Goal: Task Accomplishment & Management: Manage account settings

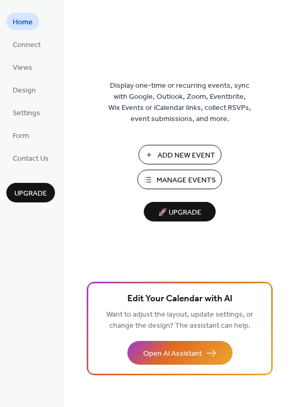
click at [201, 184] on span "Manage Events" at bounding box center [186, 180] width 59 height 11
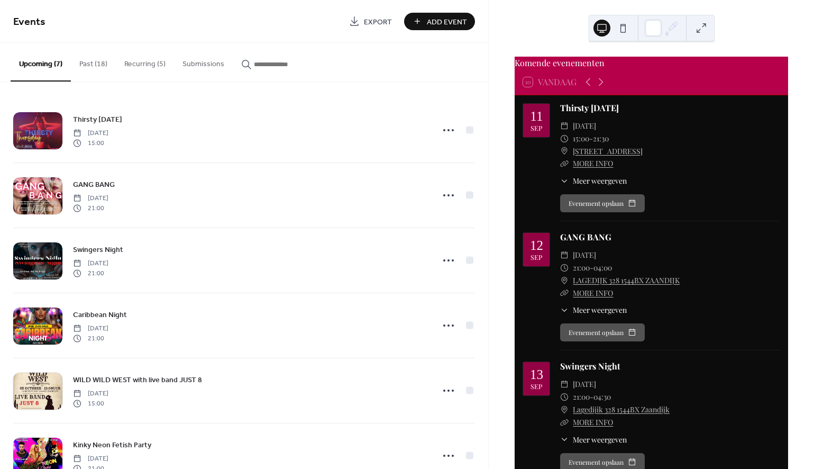
click at [141, 66] on button "Recurring (5)" at bounding box center [145, 62] width 58 height 38
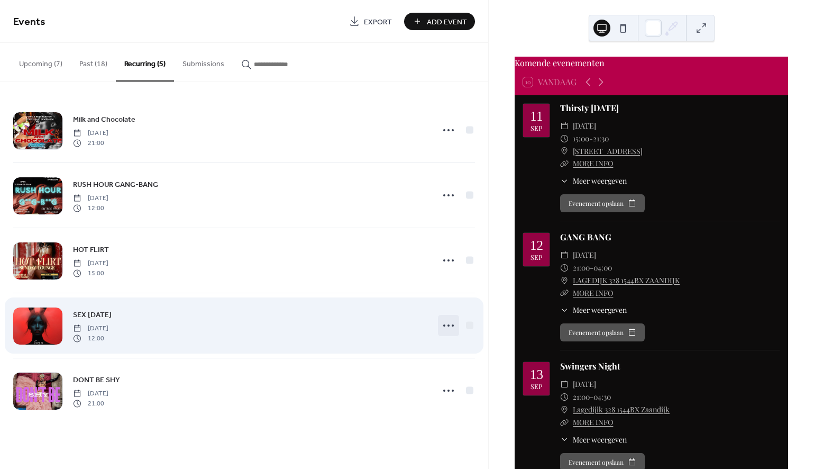
click at [447, 329] on icon at bounding box center [448, 325] width 17 height 17
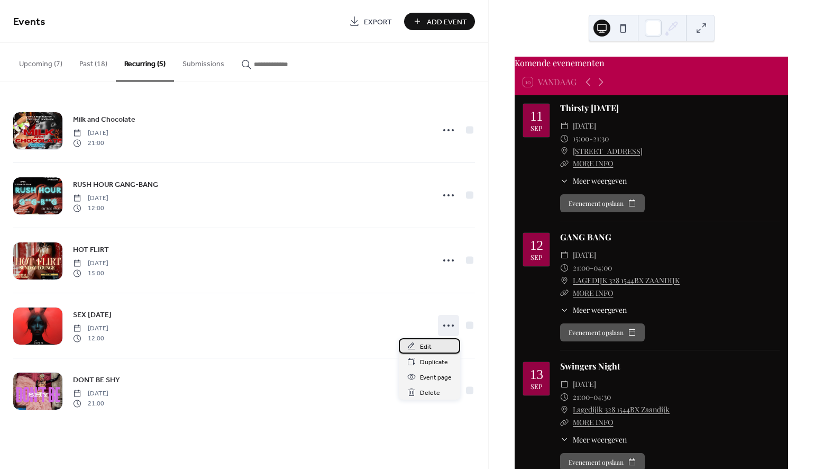
click at [431, 347] on span "Edit" at bounding box center [426, 346] width 12 height 11
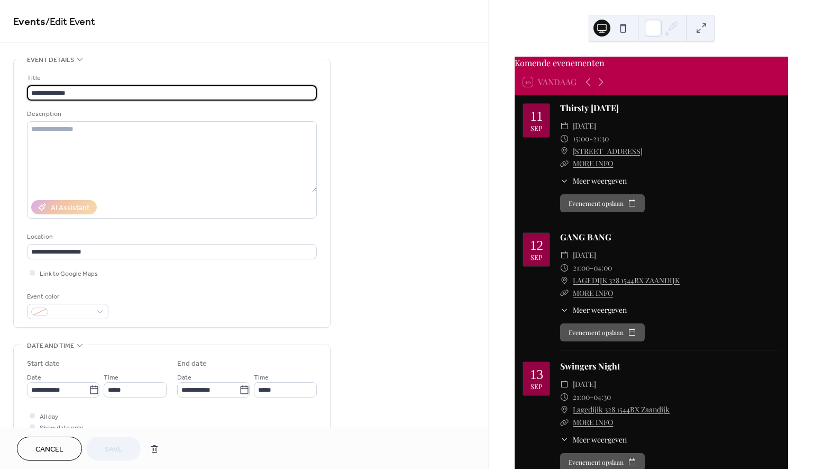
click at [64, 454] on button "Cancel" at bounding box center [49, 448] width 65 height 24
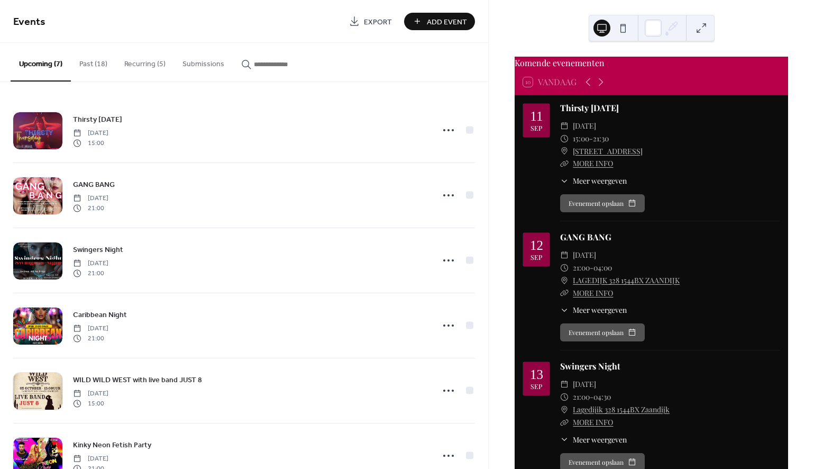
click at [142, 63] on button "Recurring (5)" at bounding box center [145, 62] width 58 height 38
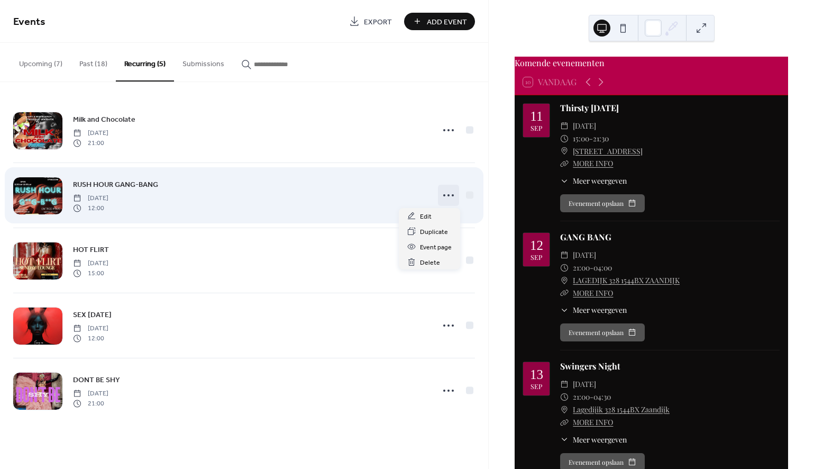
click at [447, 196] on icon at bounding box center [448, 195] width 17 height 17
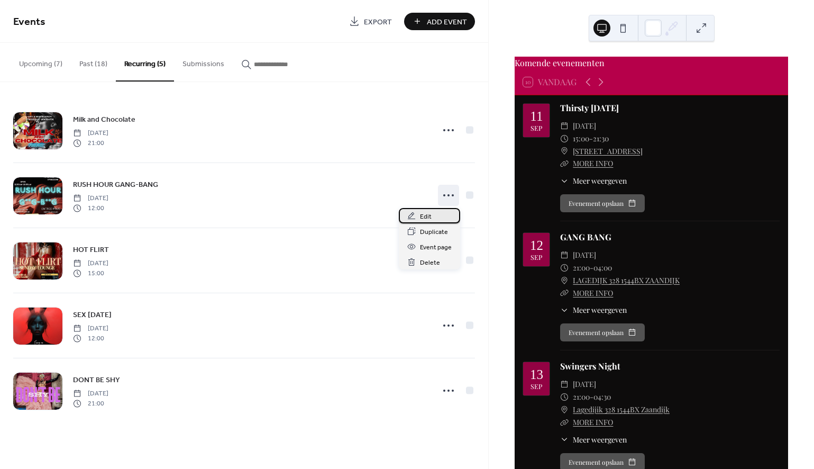
click at [426, 217] on span "Edit" at bounding box center [426, 216] width 12 height 11
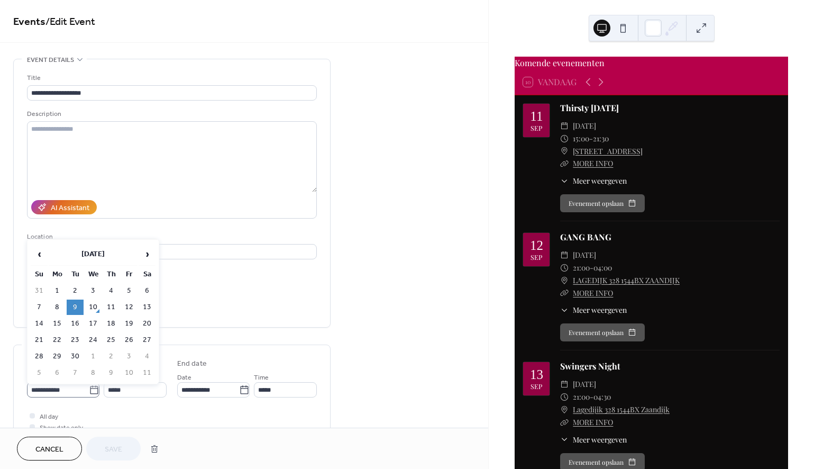
click at [93, 390] on icon at bounding box center [94, 390] width 11 height 11
click at [89, 390] on input "**********" at bounding box center [58, 389] width 62 height 15
click at [79, 324] on td "16" at bounding box center [75, 323] width 17 height 15
type input "**********"
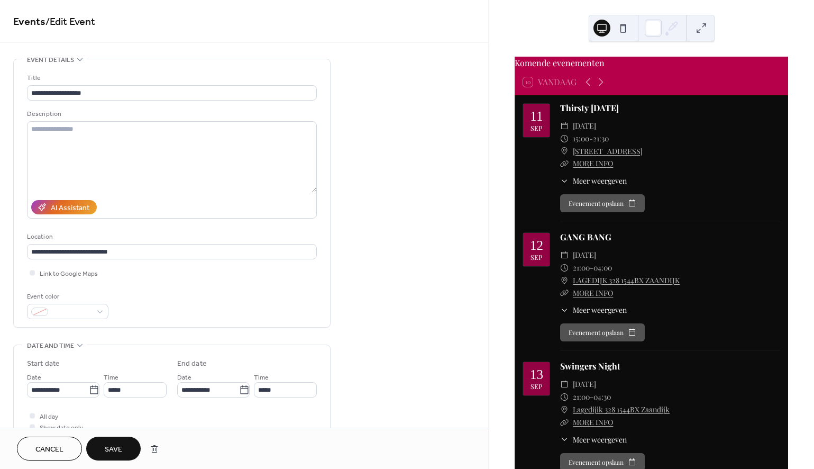
click at [118, 448] on span "Save" at bounding box center [113, 449] width 17 height 11
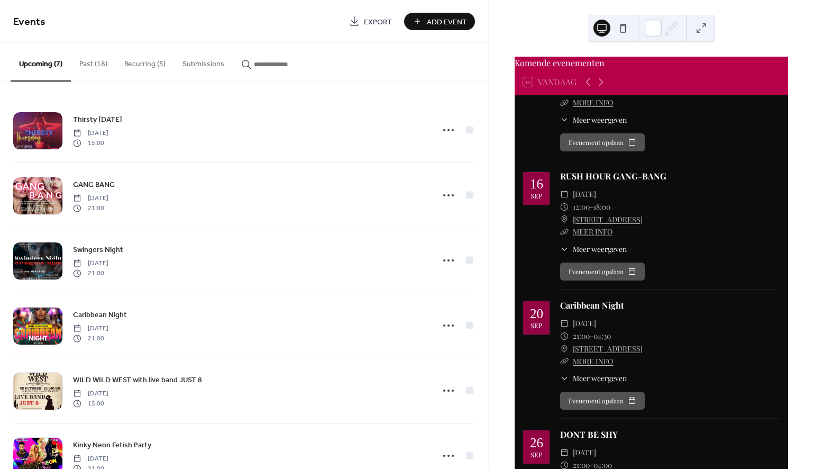
scroll to position [581, 0]
